Goal: Task Accomplishment & Management: Use online tool/utility

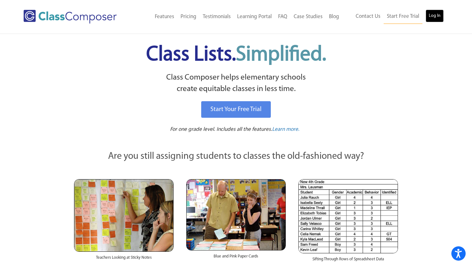
click at [431, 15] on link "Log In" at bounding box center [435, 16] width 18 height 13
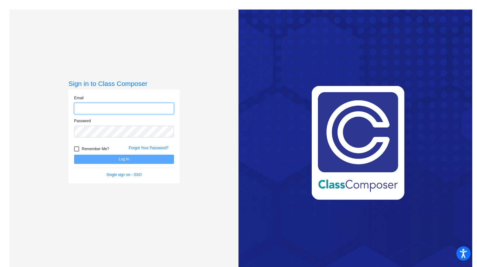
type input "[EMAIL_ADDRESS][DOMAIN_NAME]"
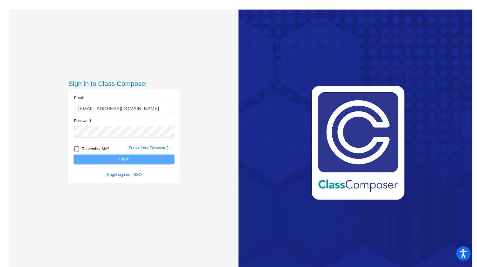
click at [106, 157] on button "Log In" at bounding box center [124, 159] width 100 height 9
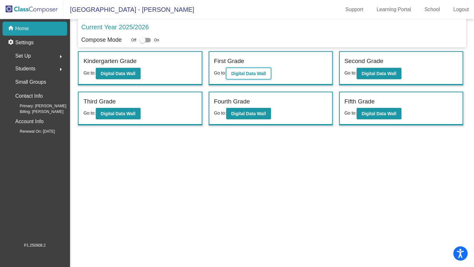
click at [243, 73] on b "Digital Data Wall" at bounding box center [248, 73] width 35 height 5
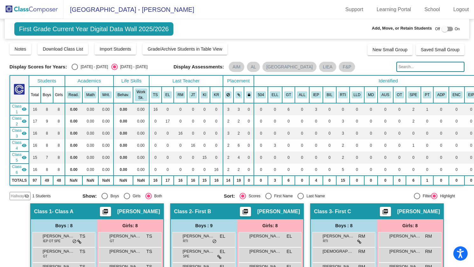
click at [76, 66] on div "Select an option" at bounding box center [75, 67] width 6 height 6
click at [75, 70] on input "[DATE] - [DATE]" at bounding box center [74, 70] width 0 height 0
radio input "true"
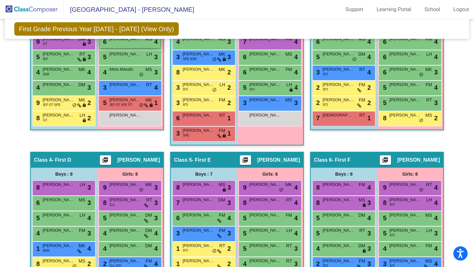
scroll to position [275, 0]
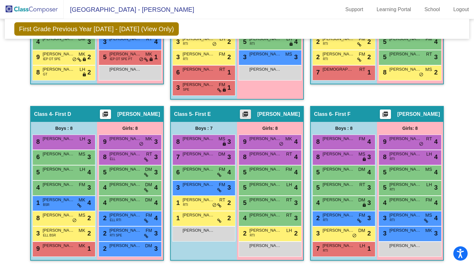
click at [249, 111] on mat-icon "picture_as_pdf" at bounding box center [245, 115] width 8 height 9
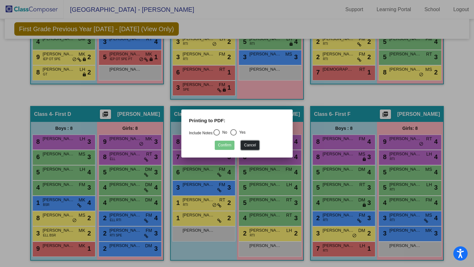
click at [255, 144] on button "Cancel" at bounding box center [250, 145] width 18 height 9
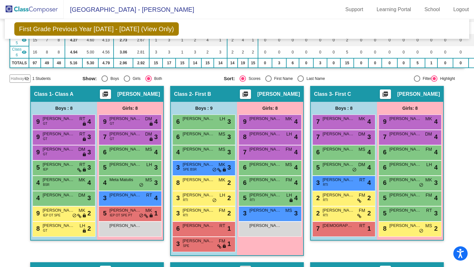
scroll to position [0, 0]
